Goal: Task Accomplishment & Management: Use online tool/utility

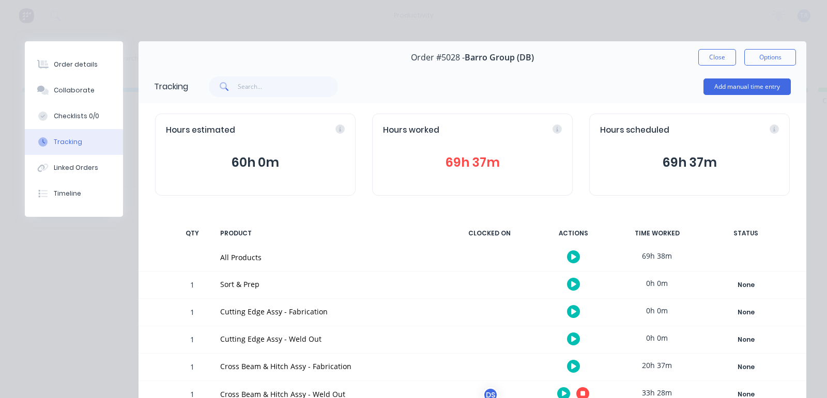
scroll to position [129, 0]
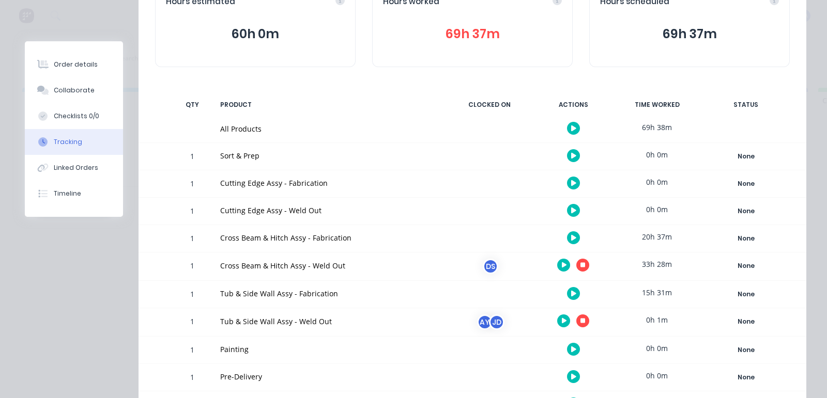
click at [576, 260] on button "button" at bounding box center [582, 265] width 13 height 13
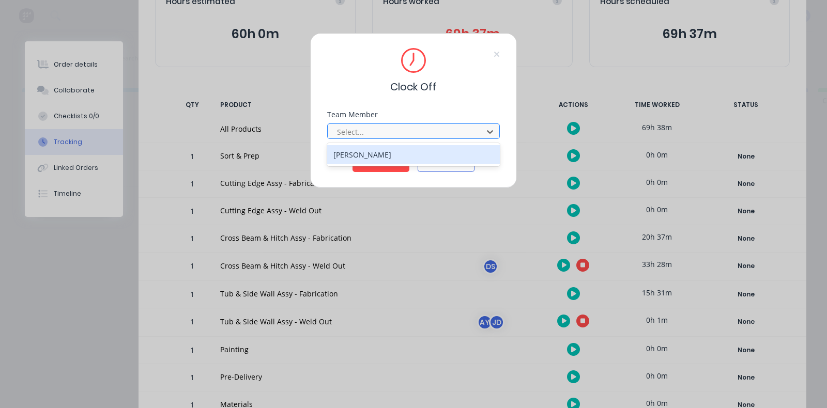
click at [384, 132] on div at bounding box center [407, 132] width 142 height 13
click at [378, 152] on div "[PERSON_NAME]" at bounding box center [413, 154] width 173 height 19
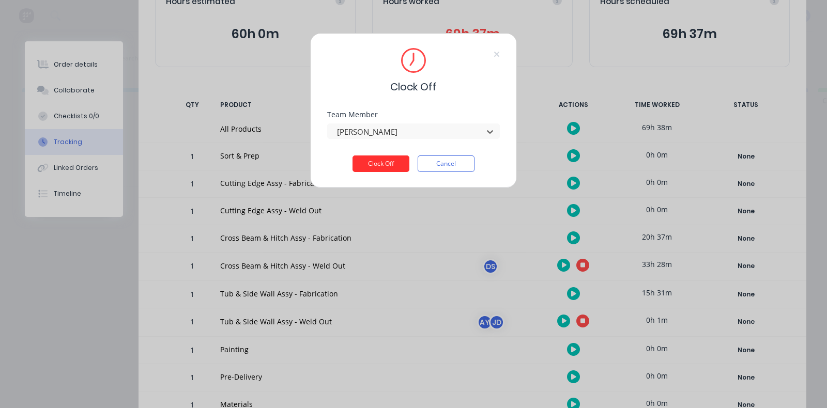
click at [380, 169] on button "Clock Off" at bounding box center [380, 164] width 57 height 17
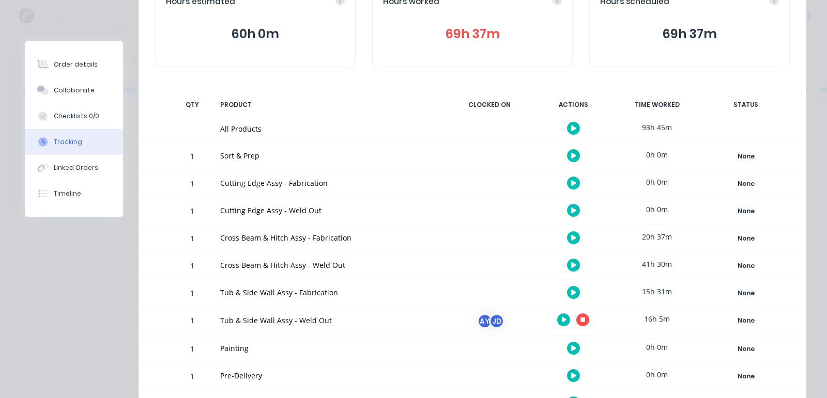
click at [576, 323] on button "button" at bounding box center [582, 320] width 13 height 13
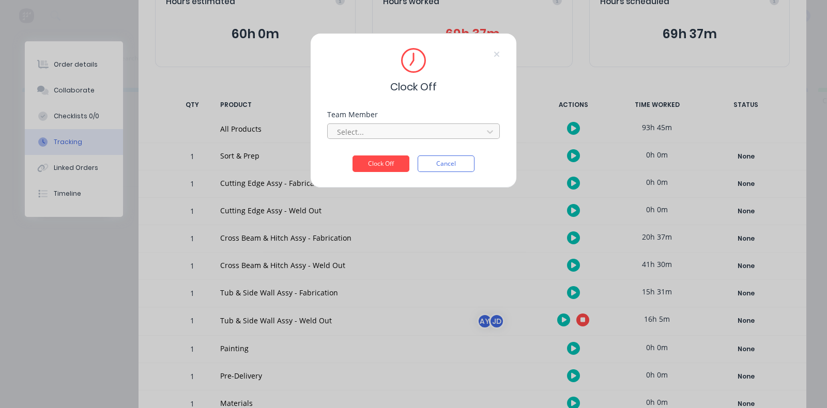
click at [364, 134] on div at bounding box center [407, 132] width 142 height 13
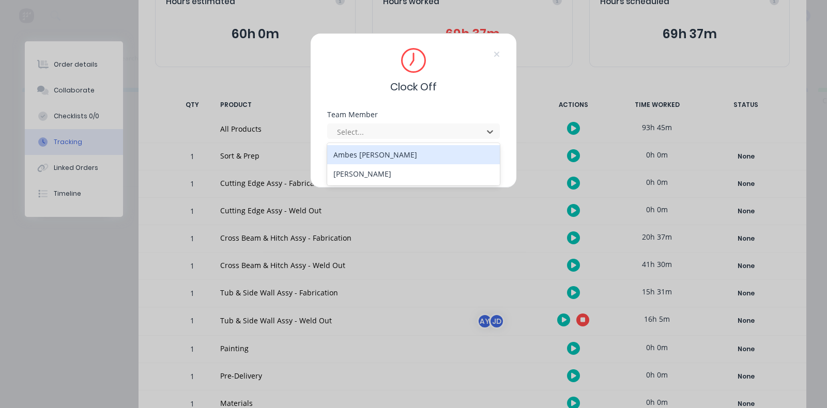
click at [369, 161] on div "Ambes [PERSON_NAME]" at bounding box center [413, 154] width 173 height 19
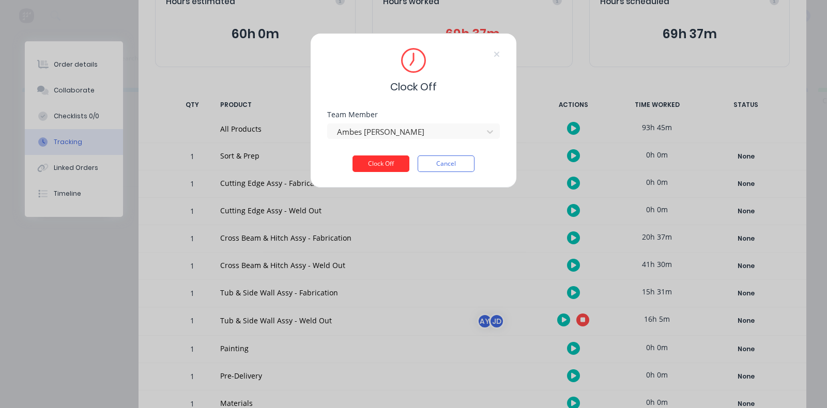
click at [374, 167] on button "Clock Off" at bounding box center [380, 164] width 57 height 17
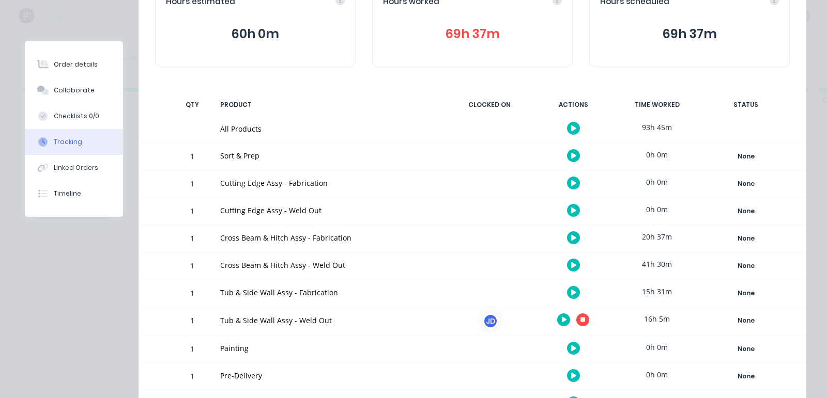
click at [576, 316] on button "button" at bounding box center [582, 320] width 13 height 13
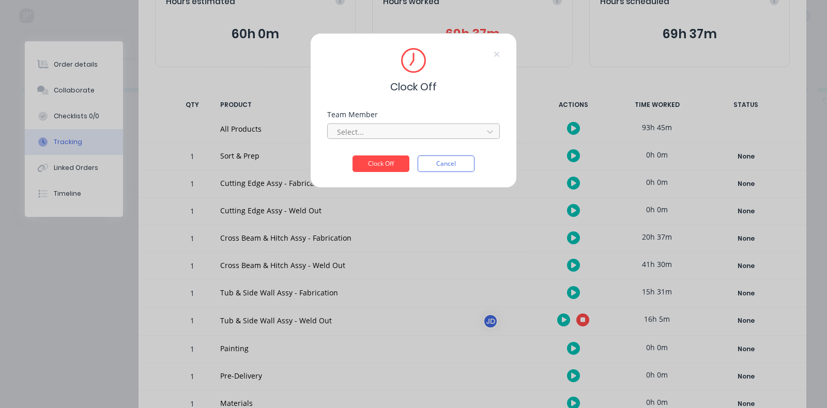
click at [377, 129] on div at bounding box center [407, 132] width 142 height 13
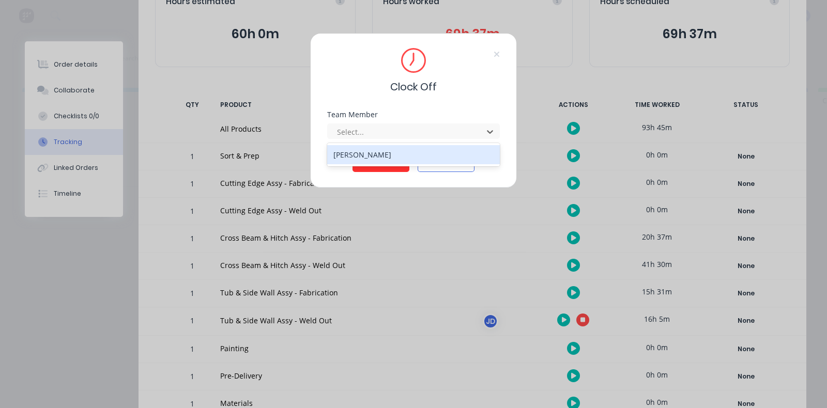
drag, startPoint x: 378, startPoint y: 151, endPoint x: 379, endPoint y: 159, distance: 7.4
click at [378, 151] on div "[PERSON_NAME]" at bounding box center [413, 154] width 173 height 19
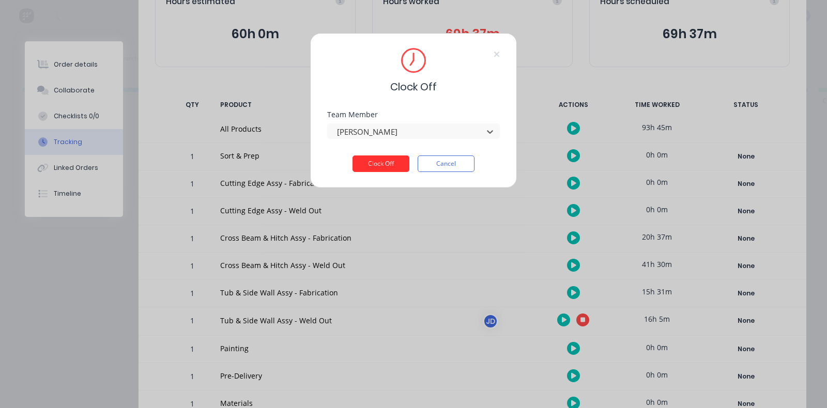
click at [379, 161] on button "Clock Off" at bounding box center [380, 164] width 57 height 17
